Goal: Transaction & Acquisition: Download file/media

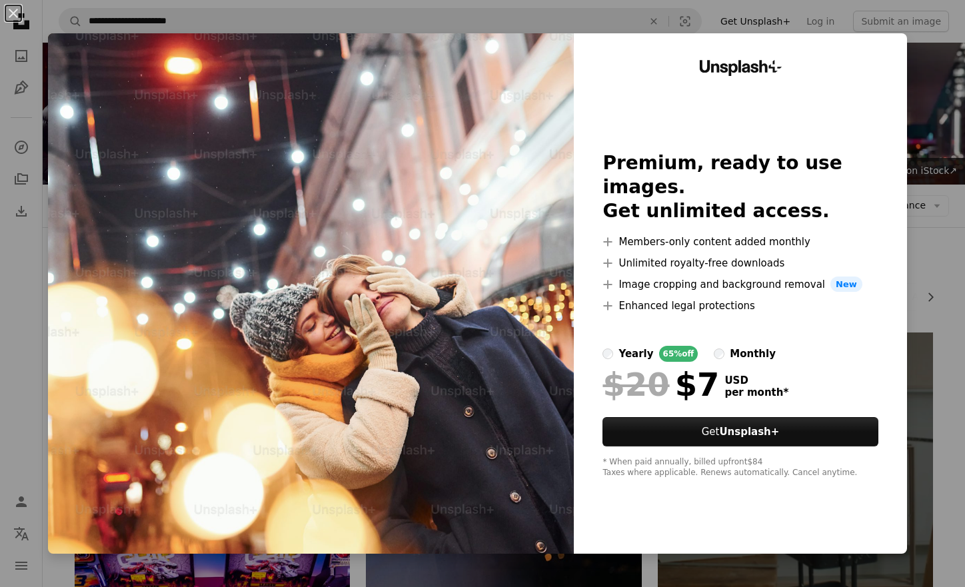
scroll to position [8850, 0]
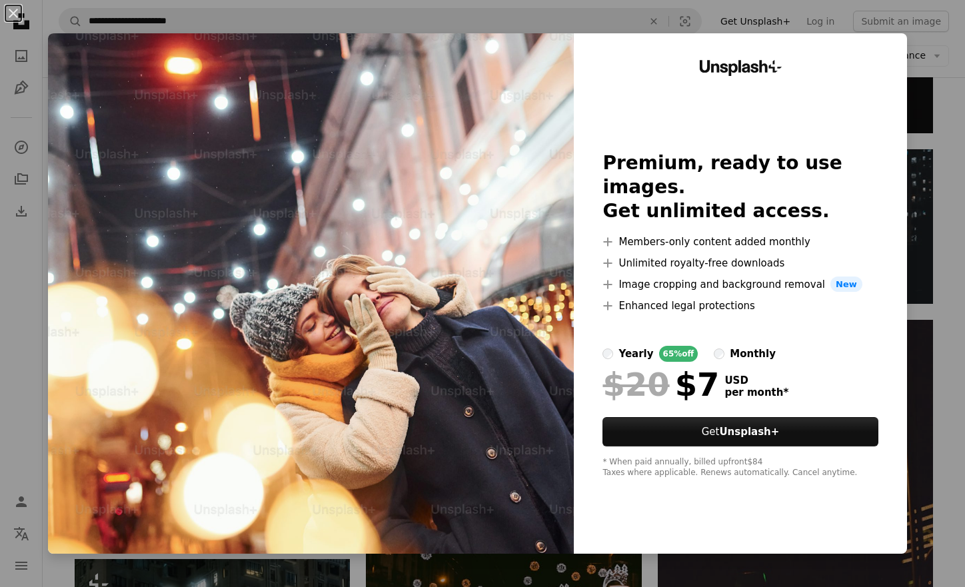
click at [934, 159] on div "An X shape Unsplash+ Premium, ready to use images. Get unlimited access. A plus…" at bounding box center [482, 293] width 965 height 587
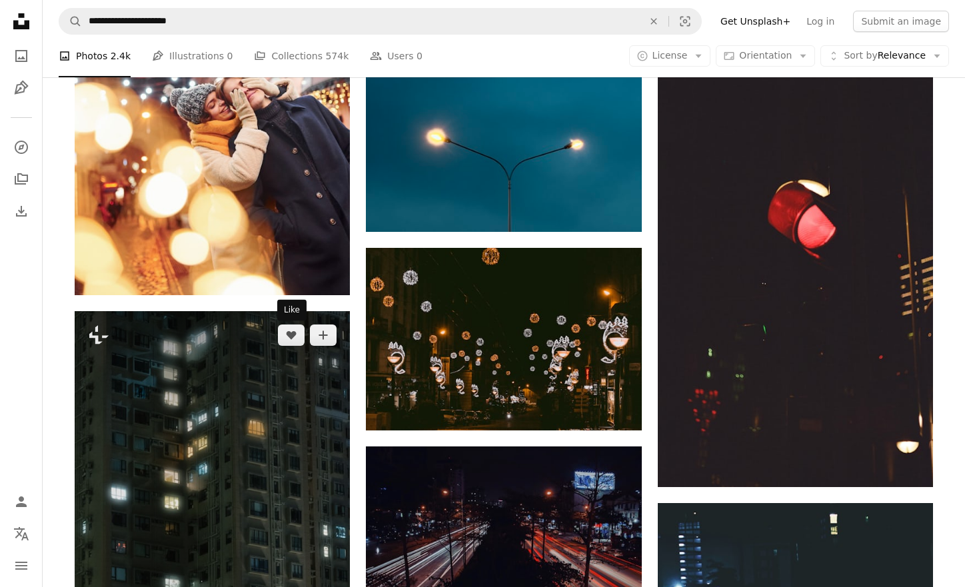
scroll to position [9071, 0]
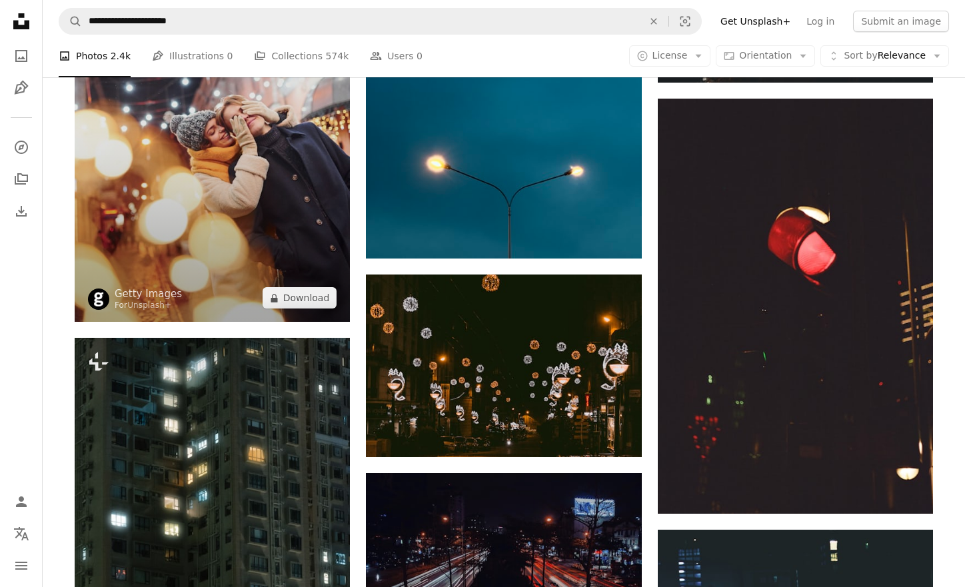
click at [219, 226] on img at bounding box center [212, 115] width 275 height 413
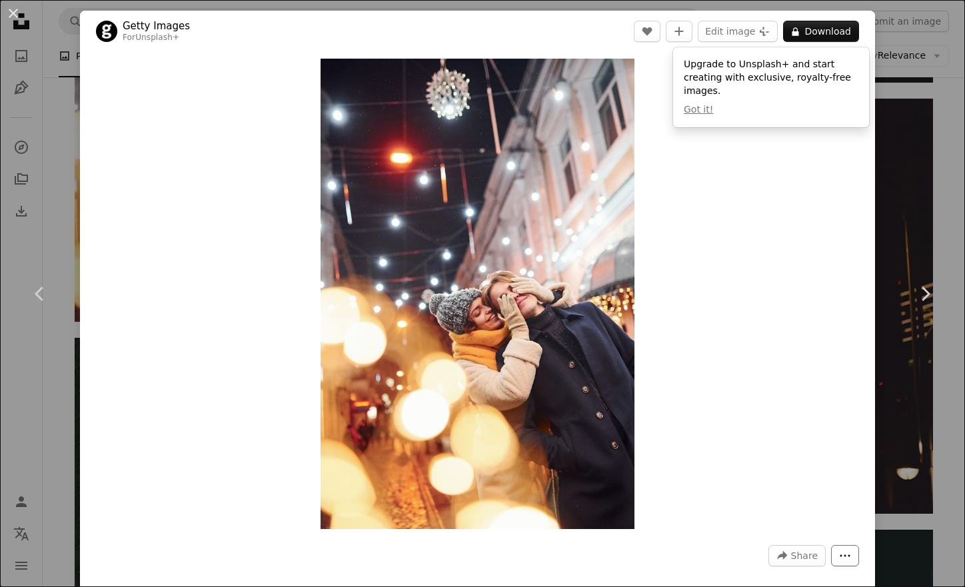
click at [850, 556] on icon "More Actions" at bounding box center [845, 556] width 10 height 2
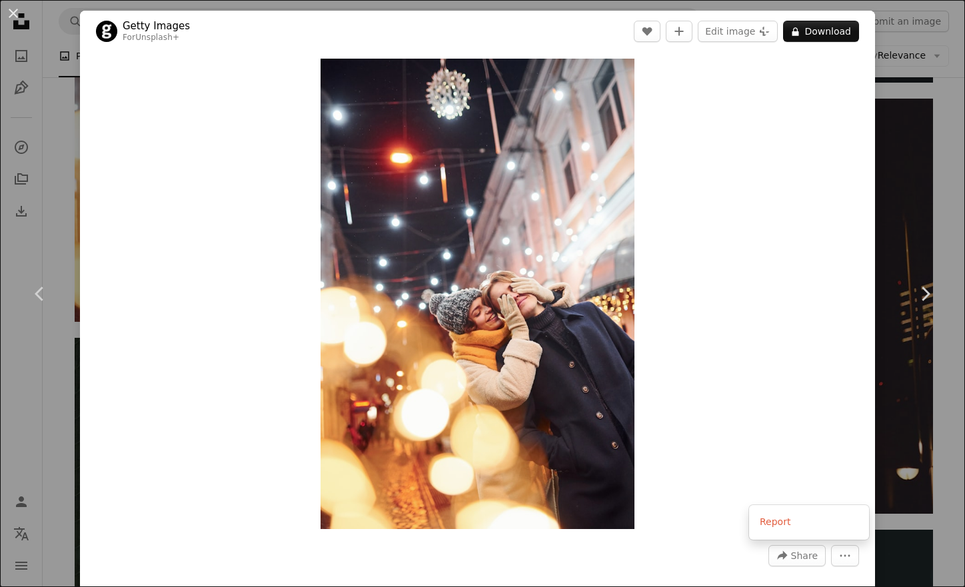
click at [717, 283] on dialog "An X shape Chevron left Chevron right Getty Images For Unsplash+ A heart A plus…" at bounding box center [482, 293] width 965 height 587
click at [159, 24] on link "Getty Images" at bounding box center [156, 25] width 67 height 13
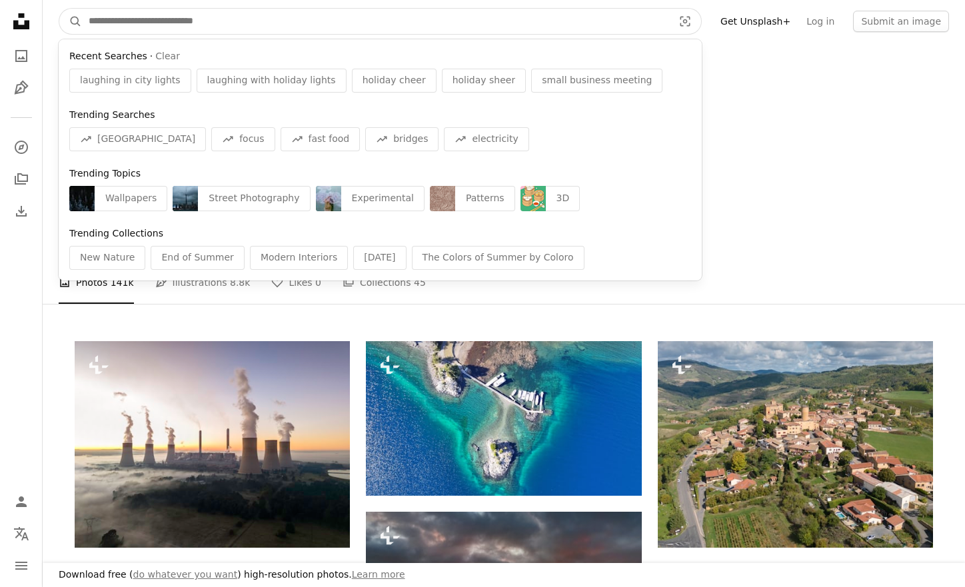
click at [243, 28] on input "Find visuals sitewide" at bounding box center [375, 21] width 587 height 25
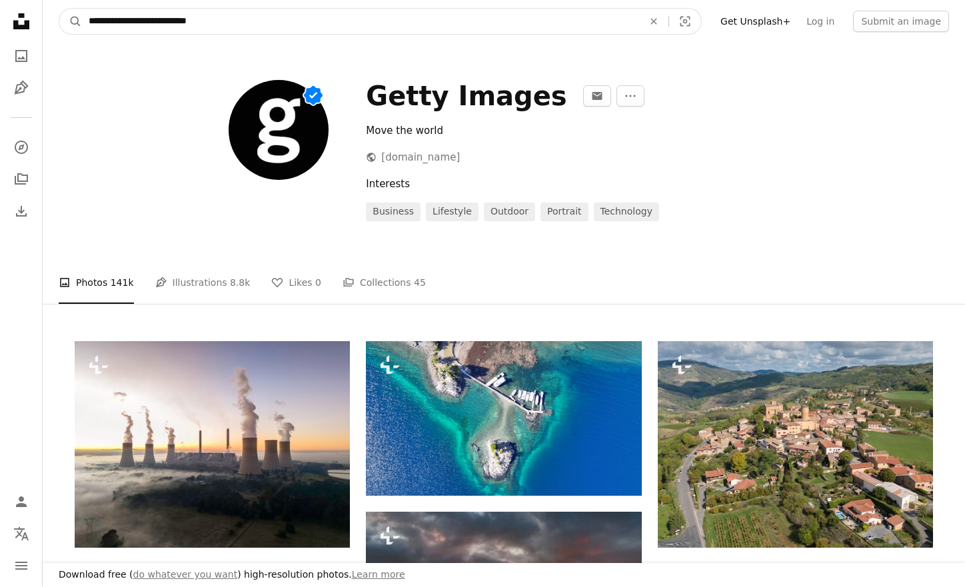
type input "**********"
click button "A magnifying glass" at bounding box center [70, 21] width 23 height 25
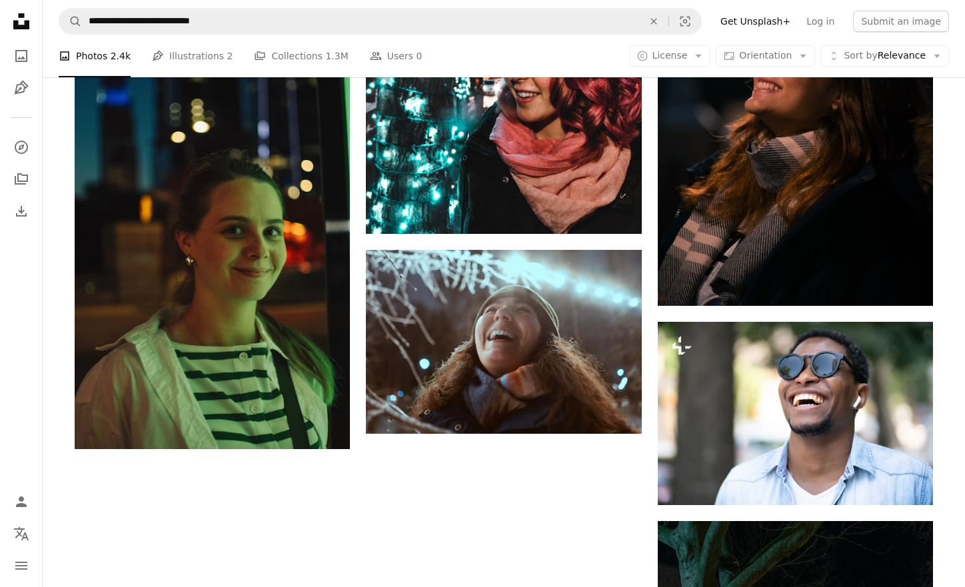
scroll to position [1956, 0]
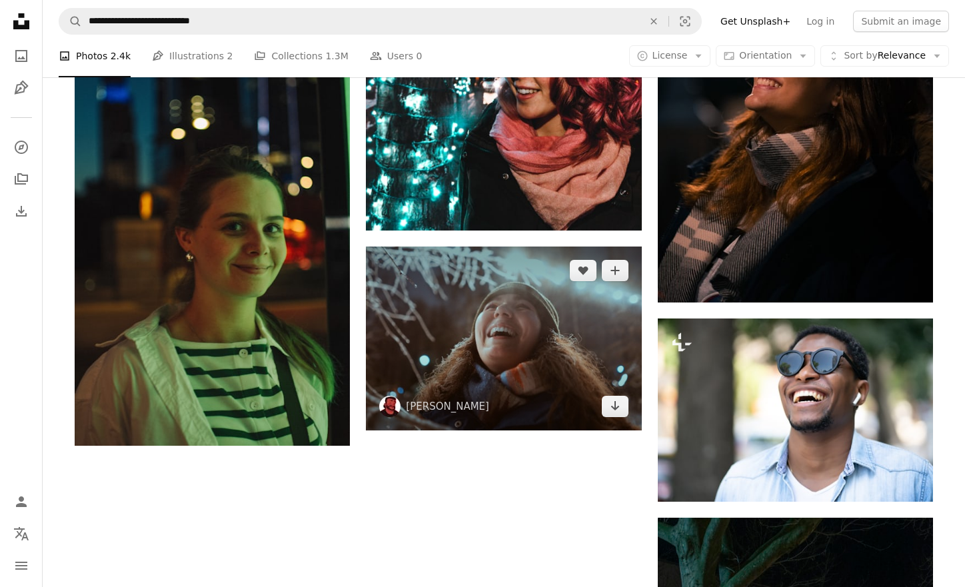
click at [544, 314] on img at bounding box center [503, 338] width 275 height 183
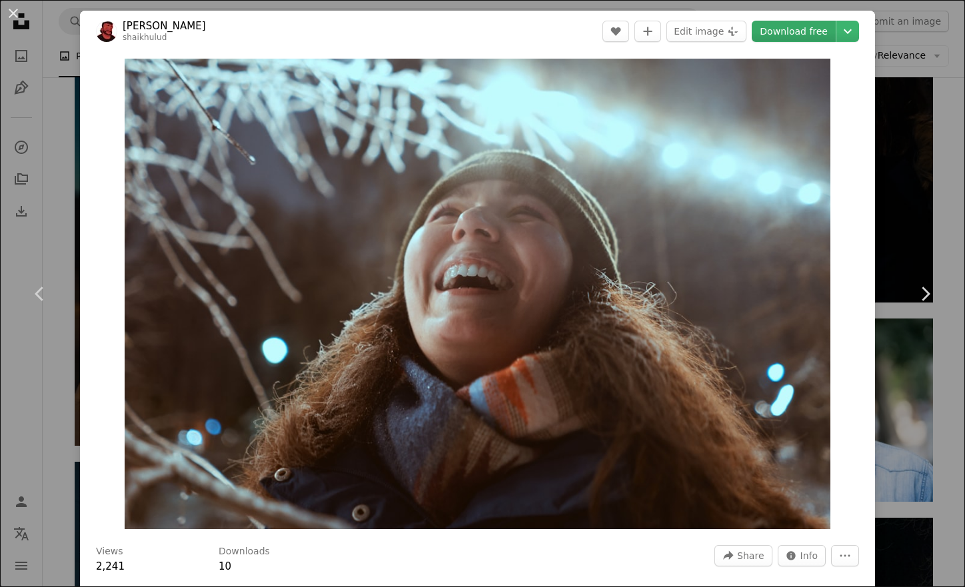
click at [808, 33] on link "Download free" at bounding box center [794, 31] width 84 height 21
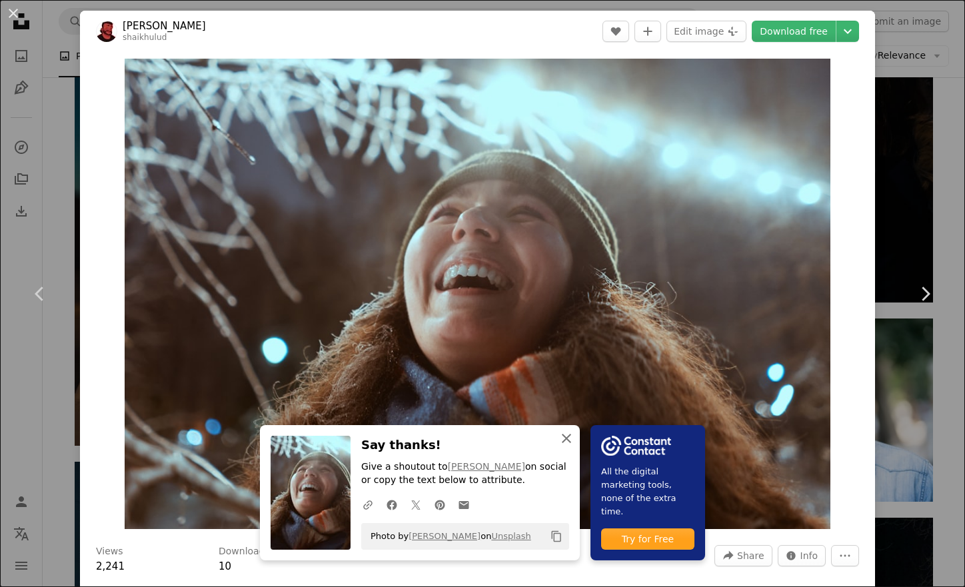
click at [566, 438] on icon "button" at bounding box center [566, 438] width 9 height 9
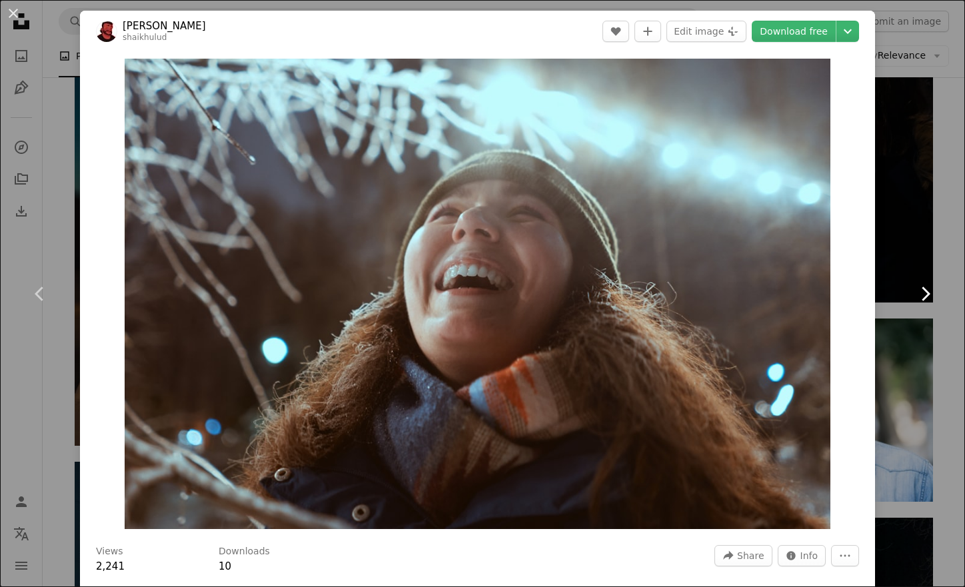
click at [900, 265] on link "Chevron right" at bounding box center [925, 294] width 80 height 128
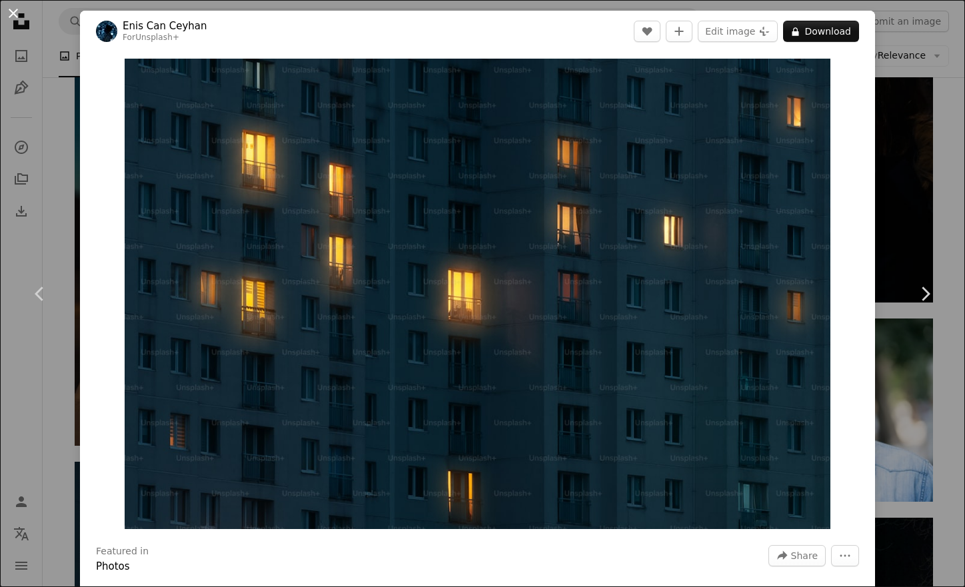
click at [9, 13] on button "An X shape" at bounding box center [13, 13] width 16 height 16
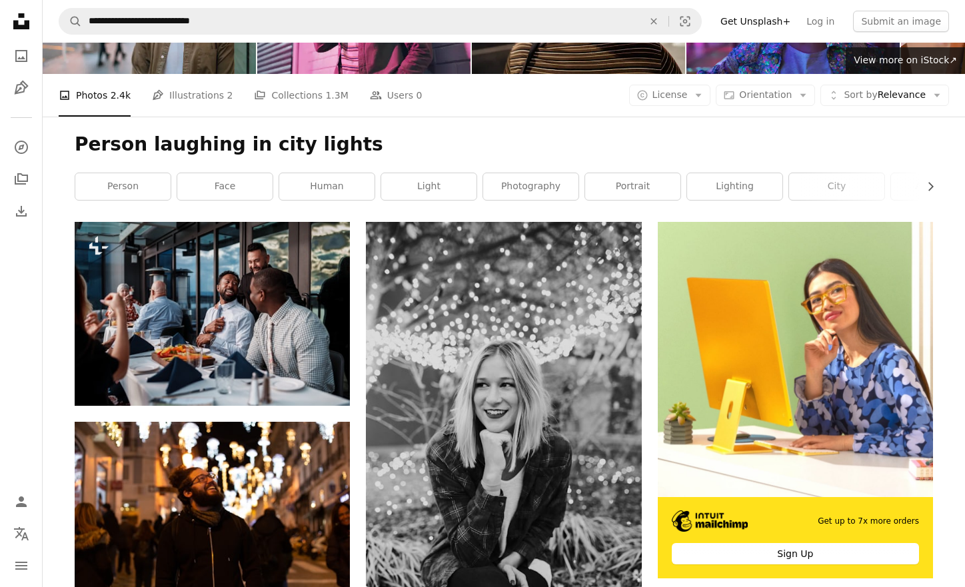
scroll to position [105, 0]
